Goal: Information Seeking & Learning: Find specific page/section

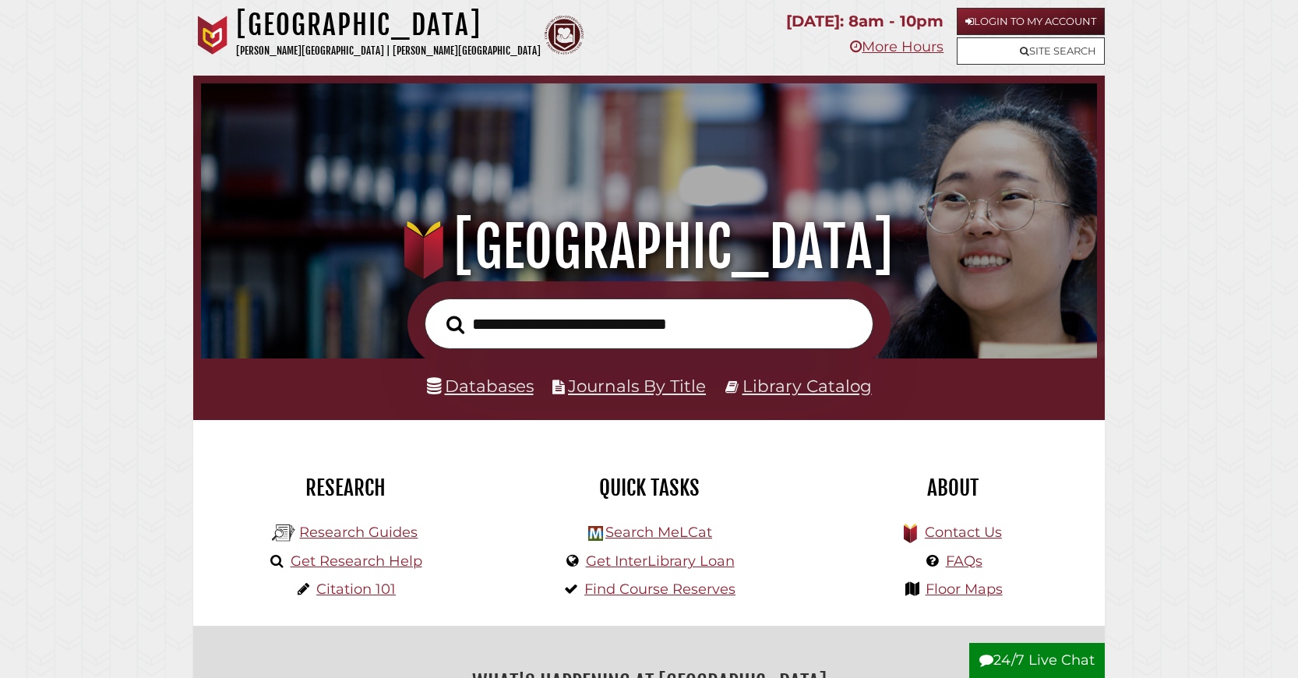
scroll to position [296, 888]
click at [514, 396] on link "Databases" at bounding box center [480, 386] width 107 height 20
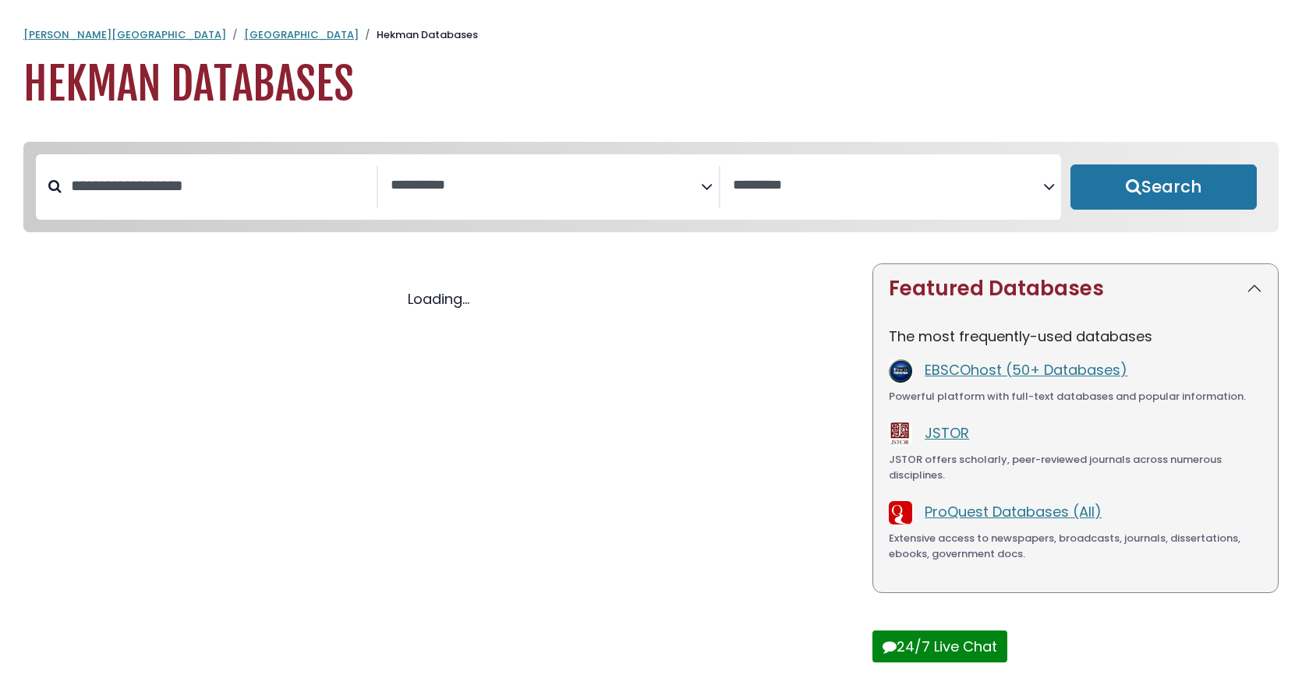
select select "Database Subject Filter"
select select "Database Vendors Filter"
select select "Database Subject Filter"
select select "Database Vendors Filter"
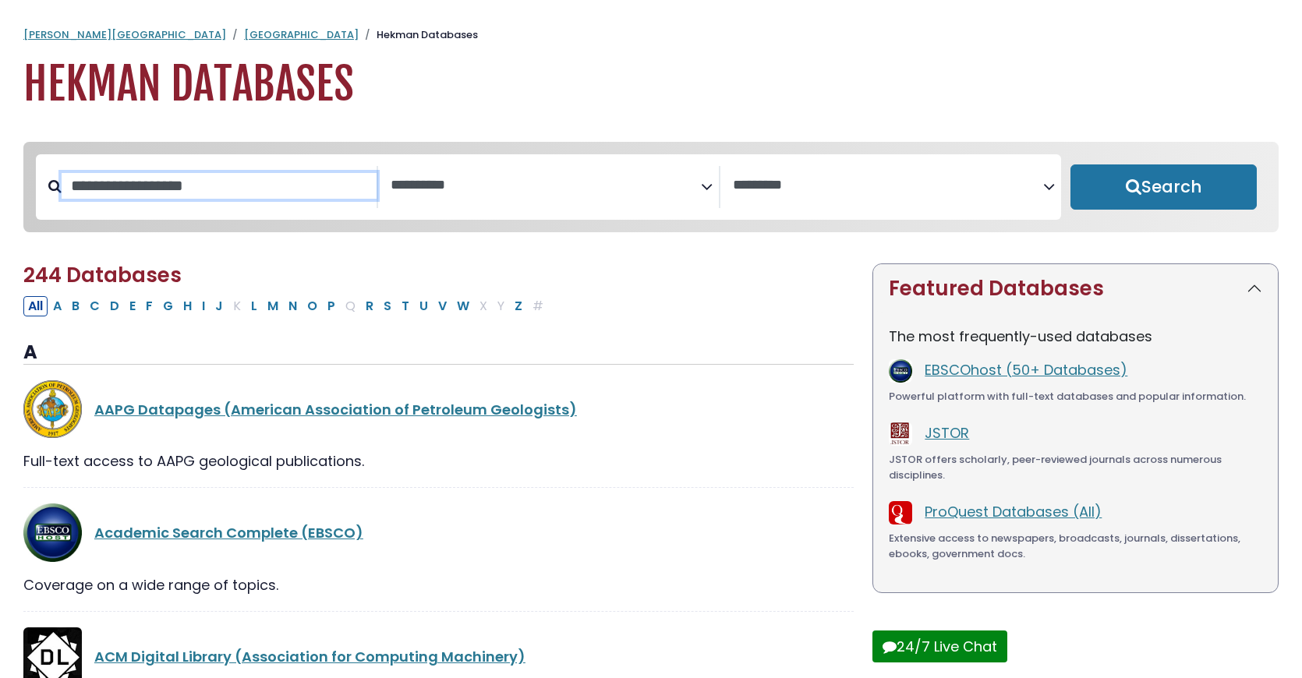
click at [259, 199] on input "Search database by title or keyword" at bounding box center [219, 186] width 315 height 26
type input "**********"
click at [1070, 164] on button "Search" at bounding box center [1163, 186] width 186 height 45
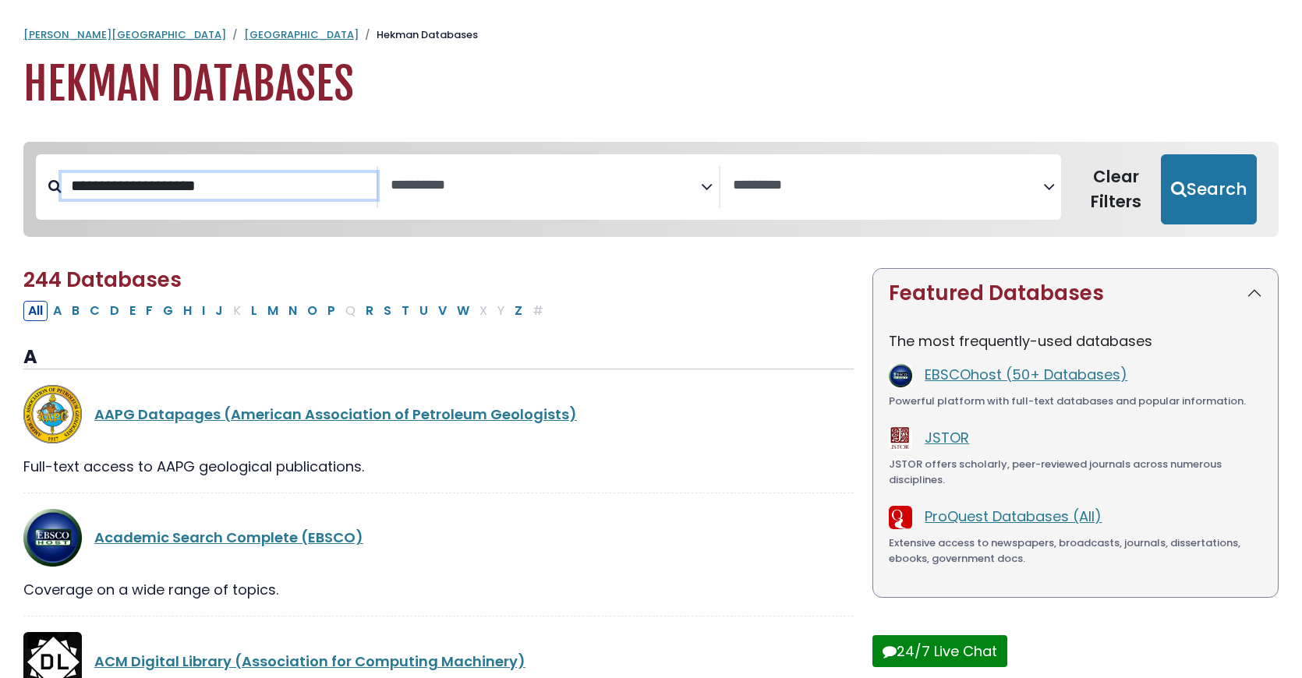
select select "Database Subject Filter"
select select "Database Vendors Filter"
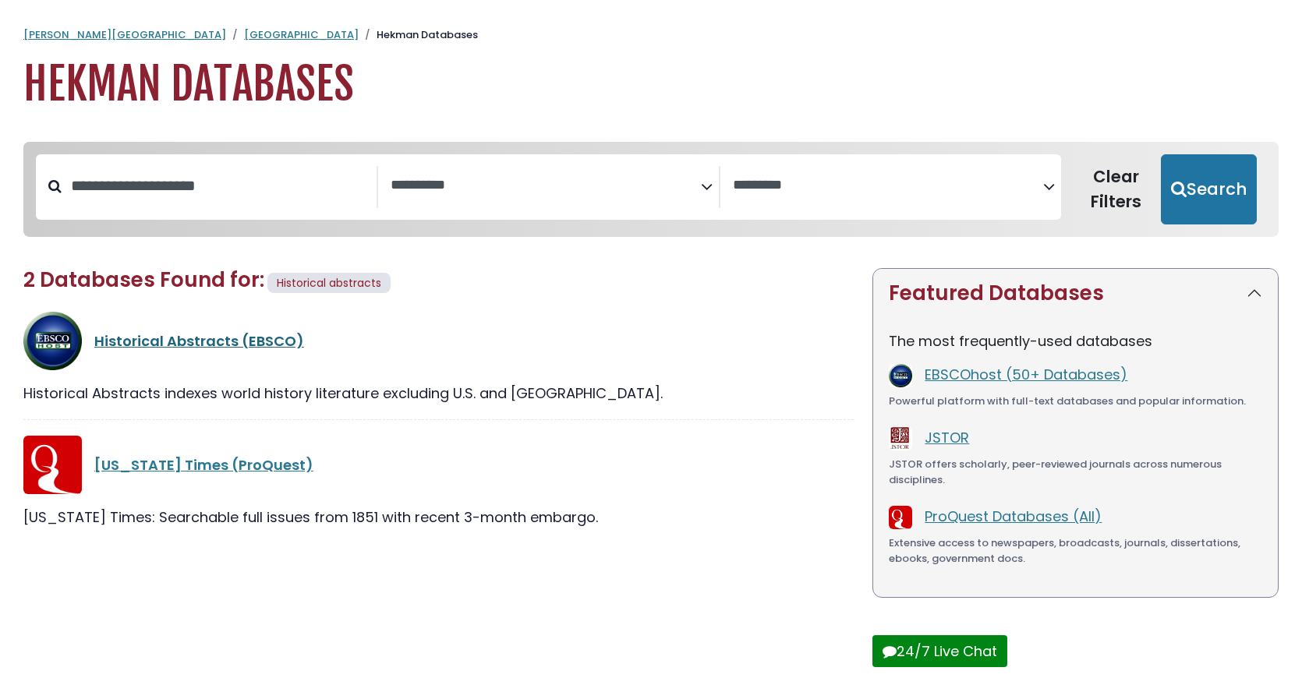
click at [196, 351] on link "Historical Abstracts (EBSCO)" at bounding box center [199, 340] width 210 height 19
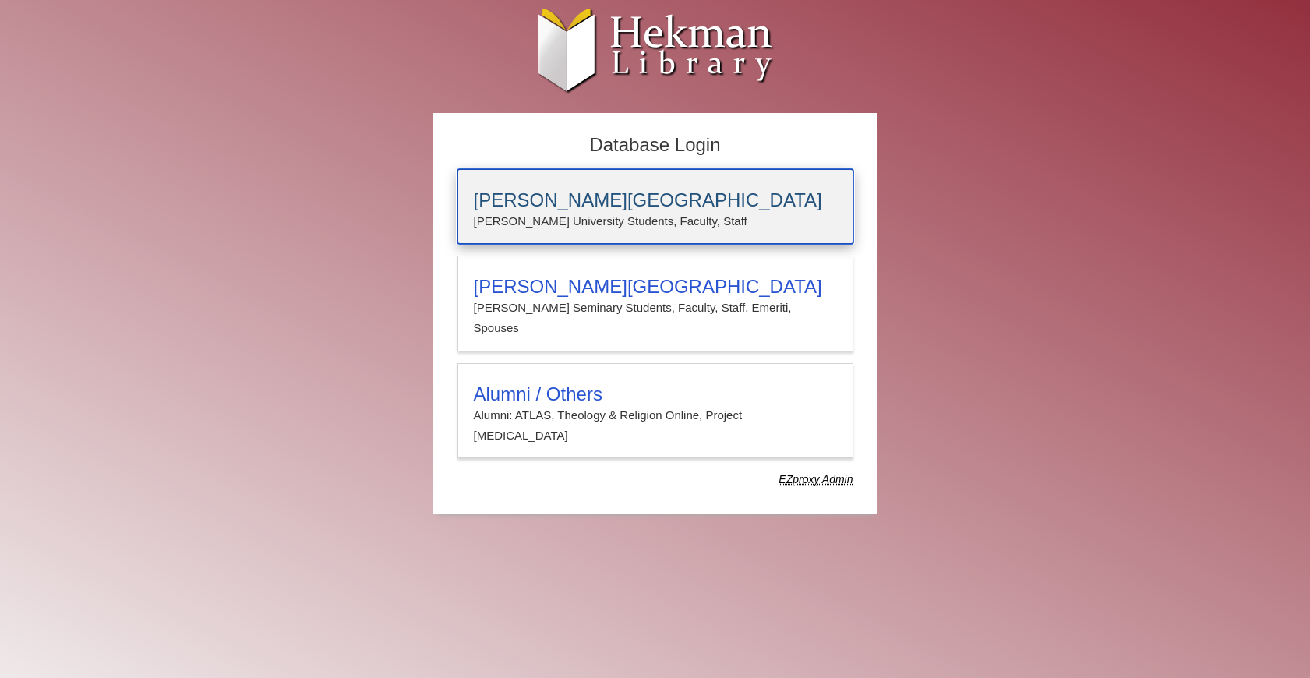
click at [528, 211] on p "Calvin University Students, Faculty, Staff" at bounding box center [655, 221] width 363 height 20
